Goal: Browse casually: Explore the website without a specific task or goal

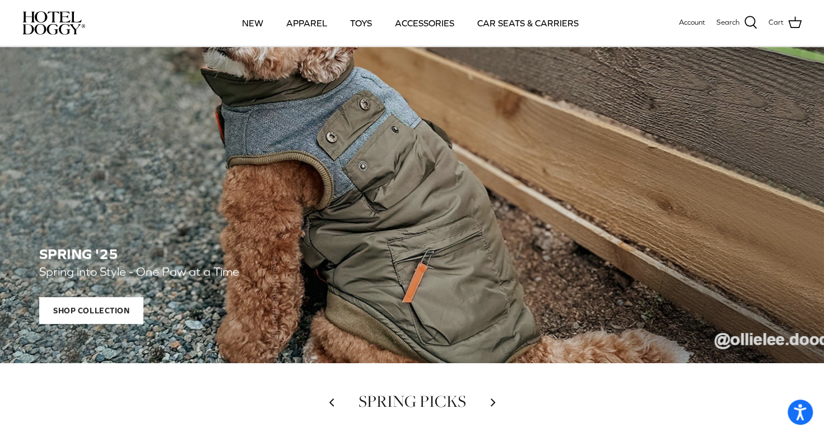
scroll to position [112, 0]
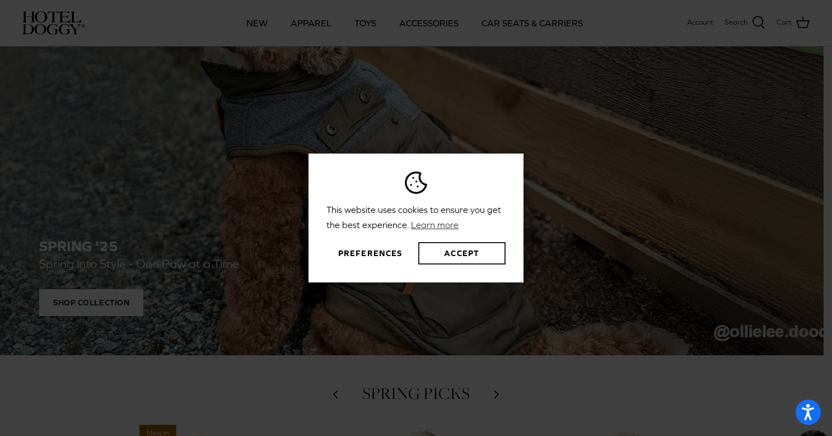
click at [469, 254] on button "Accept" at bounding box center [461, 253] width 87 height 22
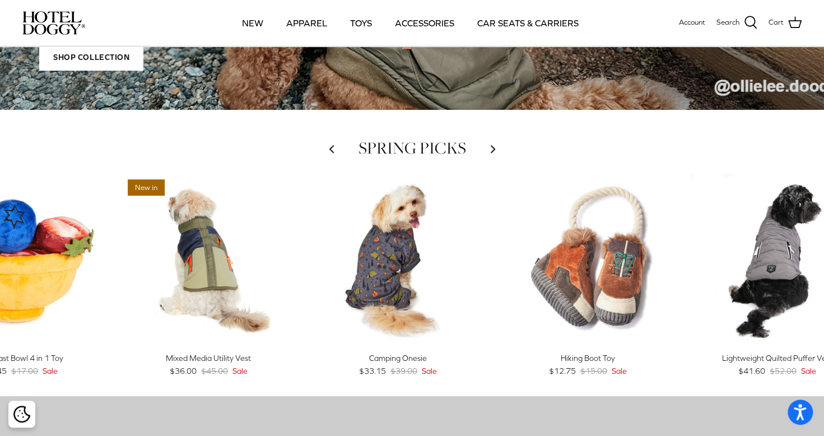
scroll to position [392, 0]
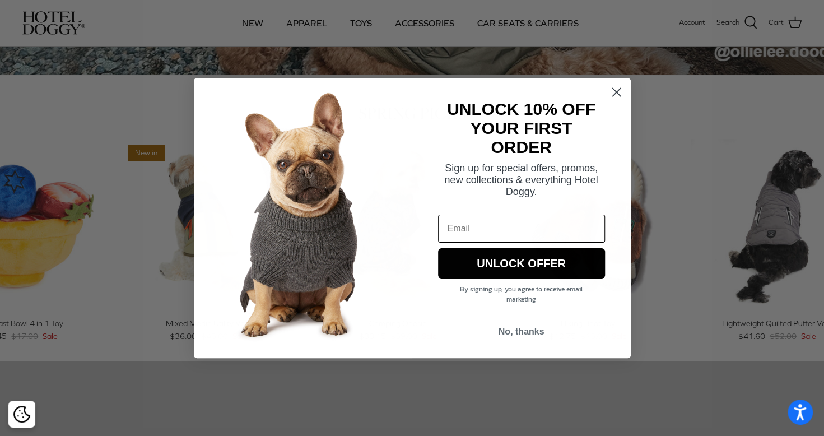
click at [620, 98] on circle "Close dialog" at bounding box center [616, 92] width 18 height 18
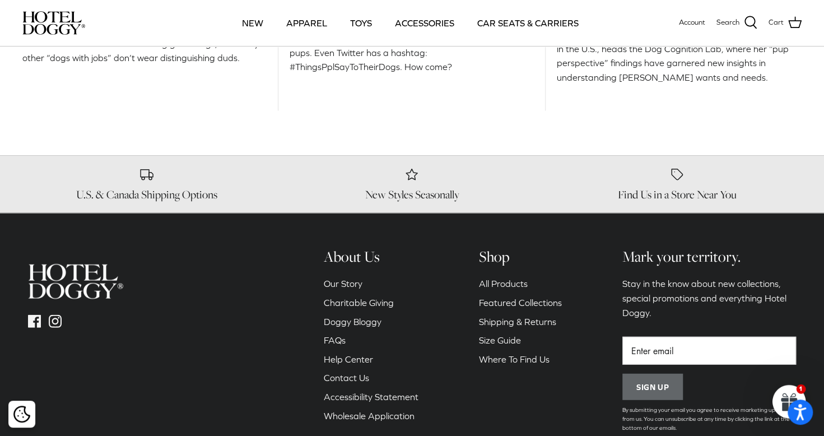
scroll to position [1568, 0]
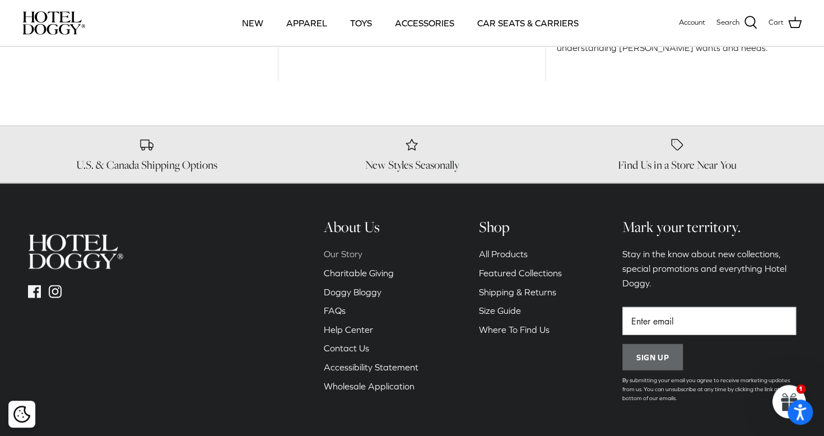
click at [350, 255] on link "Our Story" at bounding box center [343, 254] width 39 height 10
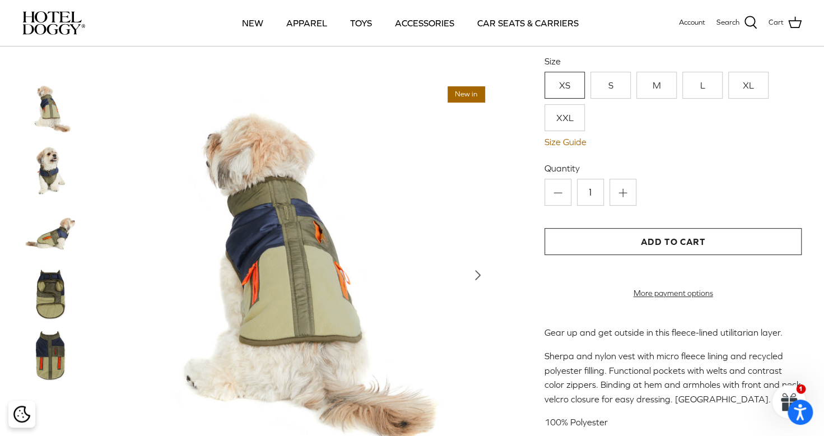
scroll to position [168, 0]
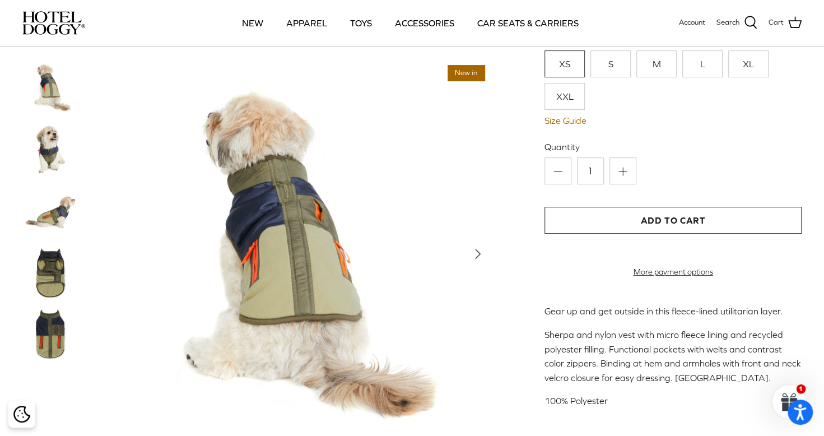
click at [52, 151] on img at bounding box center [50, 148] width 56 height 56
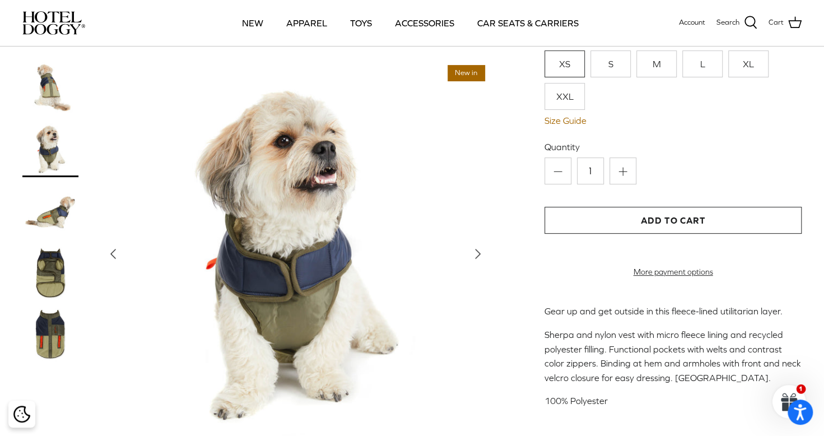
click at [53, 227] on img at bounding box center [50, 210] width 56 height 56
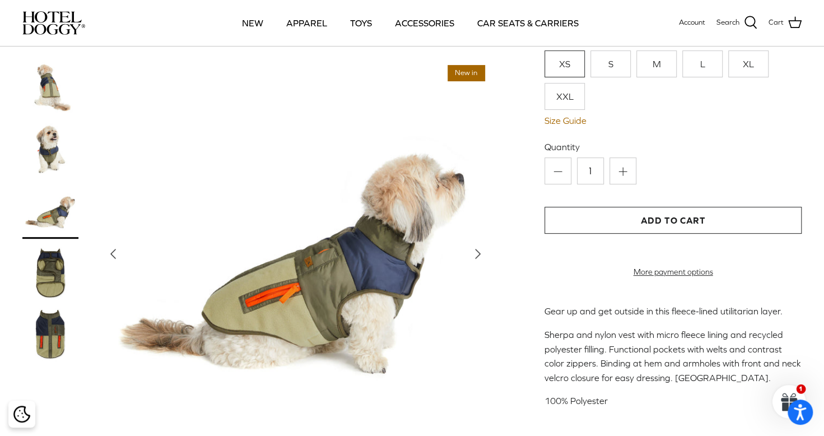
click at [53, 277] on img at bounding box center [50, 272] width 56 height 56
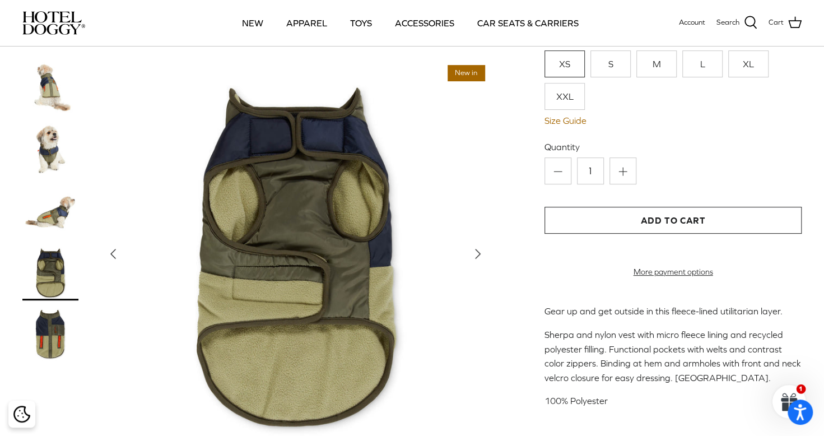
scroll to position [224, 0]
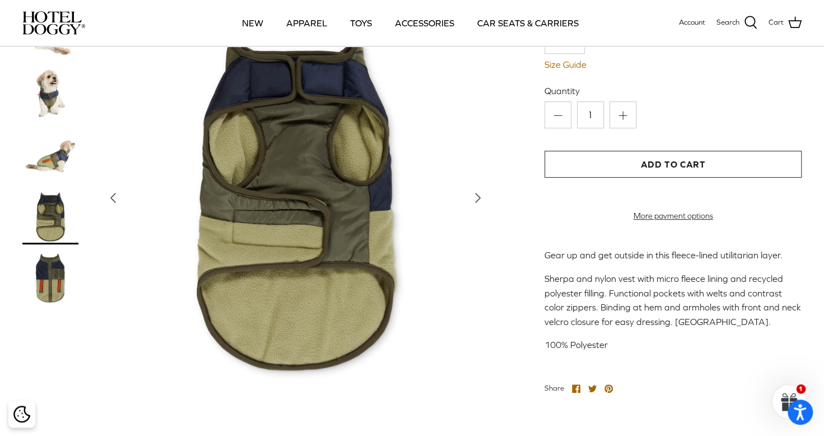
click at [53, 277] on img at bounding box center [50, 277] width 56 height 56
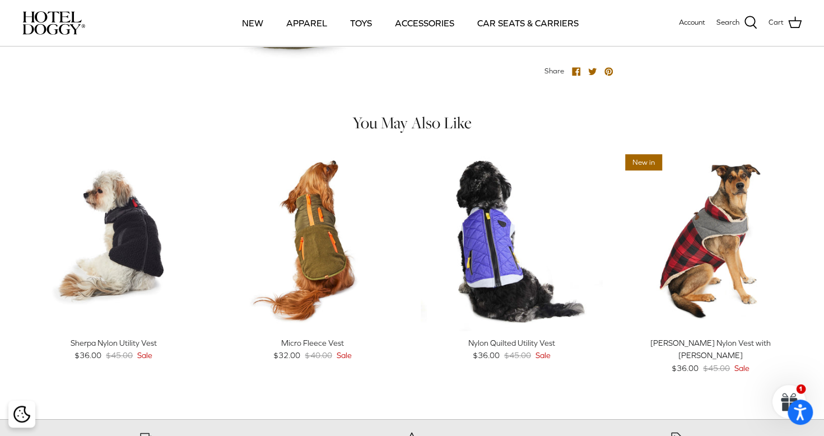
scroll to position [560, 0]
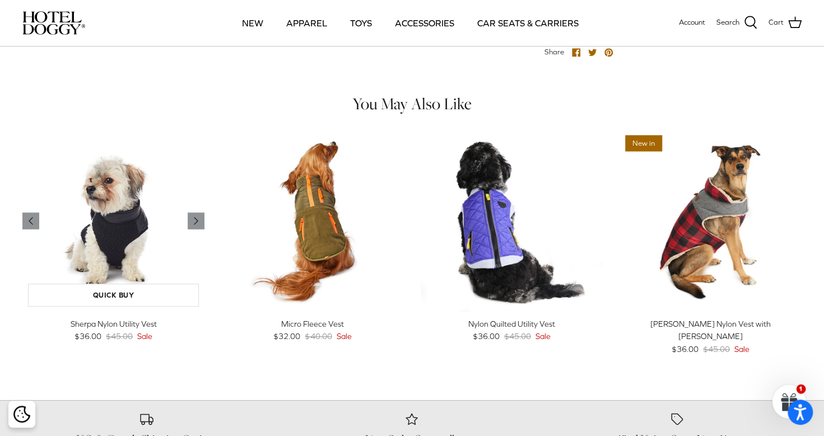
click at [133, 235] on img "Sherpa Nylon Utility Vest" at bounding box center [113, 220] width 182 height 182
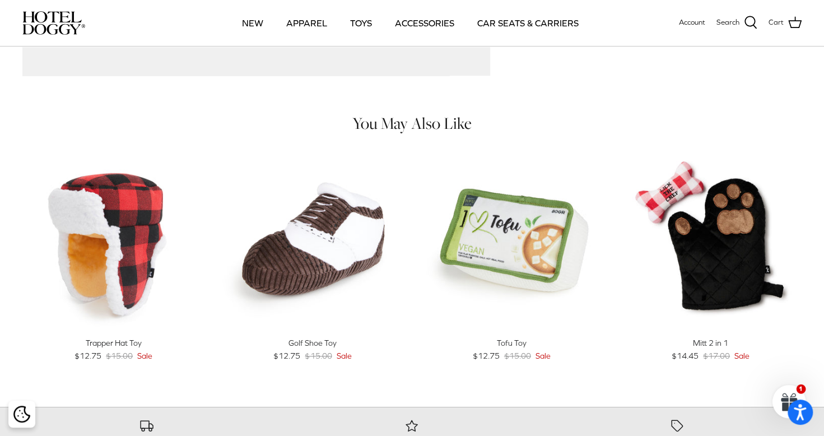
scroll to position [504, 0]
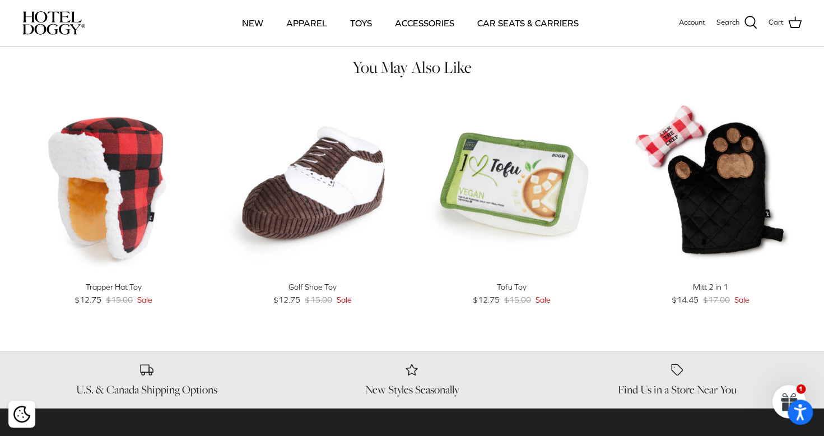
click at [12, 323] on div "15% off Quick buy Trapper Hat Toy $12.75 $15.00 Sale 15% off Left Right Quick b…" at bounding box center [404, 213] width 796 height 241
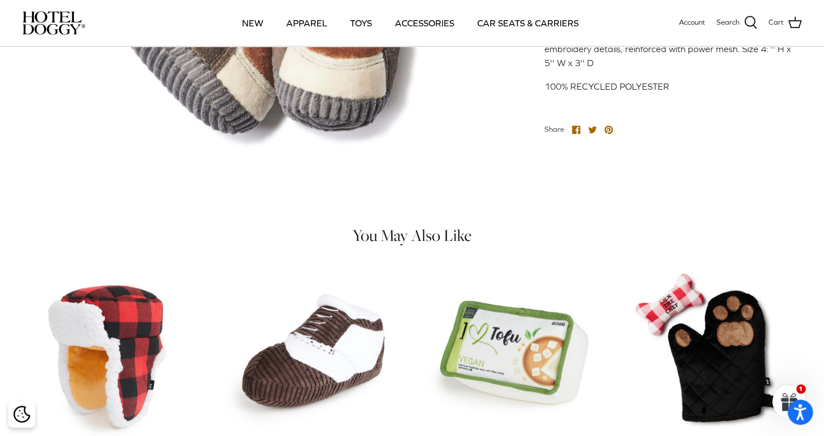
scroll to position [560, 0]
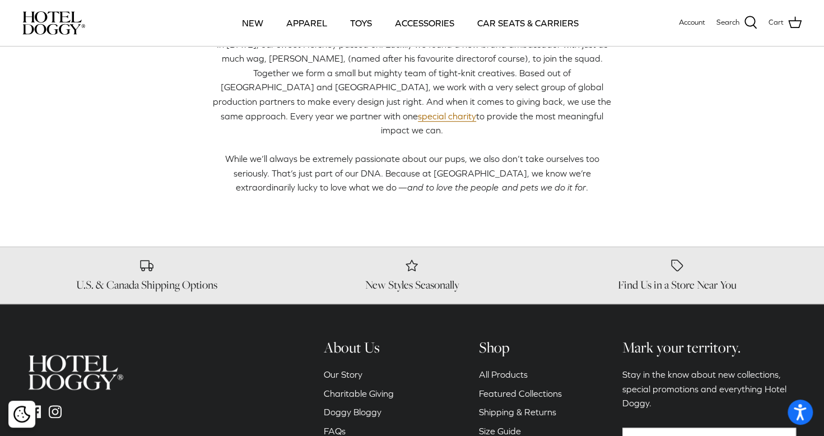
scroll to position [558, 0]
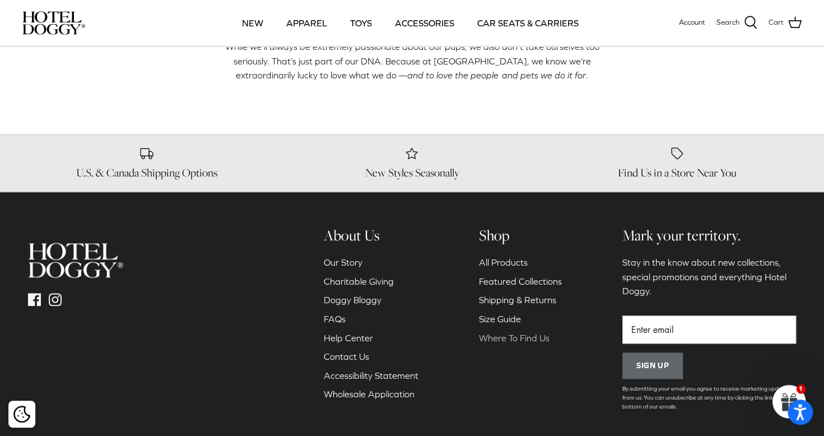
click at [508, 333] on link "Where To Find Us" at bounding box center [514, 338] width 71 height 10
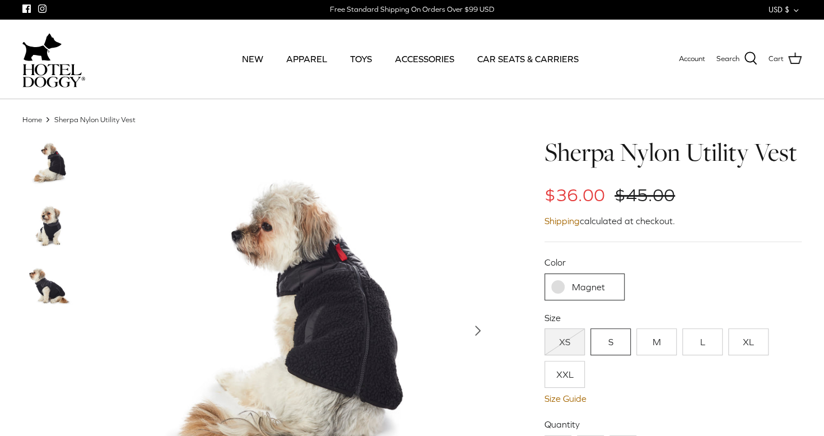
click at [49, 224] on img at bounding box center [50, 226] width 56 height 56
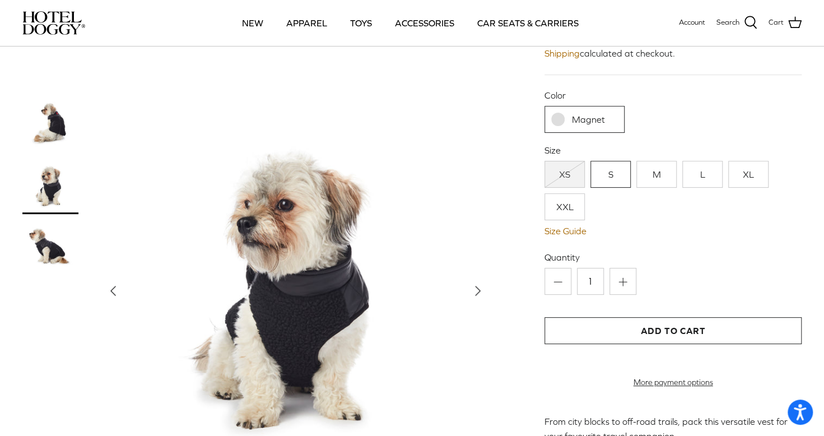
scroll to position [112, 0]
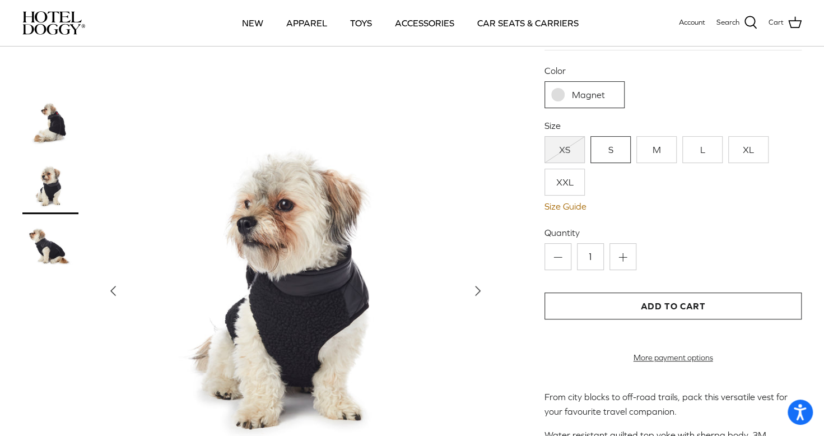
click at [49, 257] on img at bounding box center [50, 248] width 56 height 56
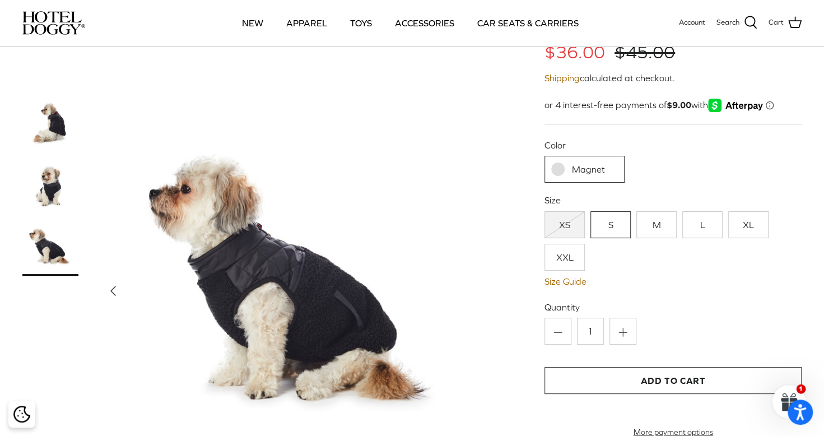
scroll to position [0, 0]
